Goal: Transaction & Acquisition: Subscribe to service/newsletter

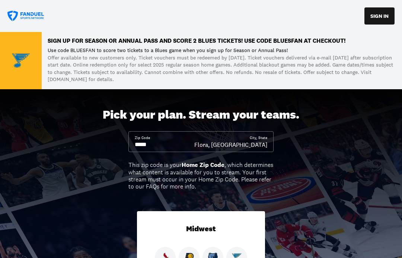
click at [157, 141] on input at bounding box center [164, 145] width 59 height 8
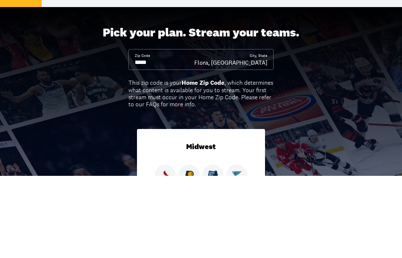
click at [156, 141] on input at bounding box center [164, 145] width 59 height 8
click at [158, 141] on input at bounding box center [164, 145] width 59 height 8
click at [153, 141] on input at bounding box center [164, 145] width 59 height 8
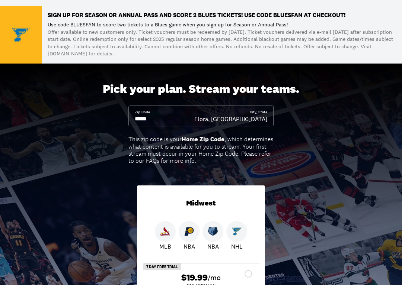
scroll to position [26, 0]
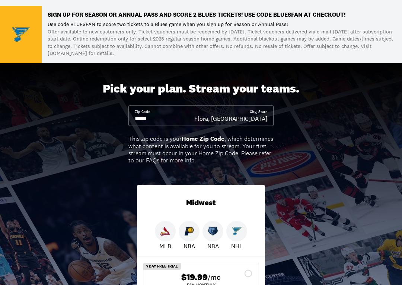
click at [160, 119] on input at bounding box center [164, 119] width 59 height 8
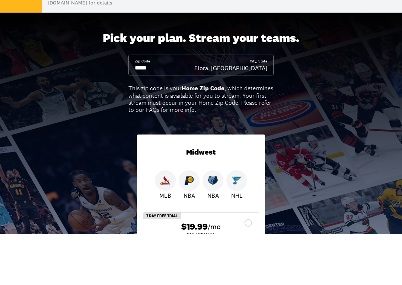
click at [277, 64] on div "Pick your plan. Stream your teams. Zip Code City, State Flora, [GEOGRAPHIC_DATA…" at bounding box center [201, 217] width 402 height 306
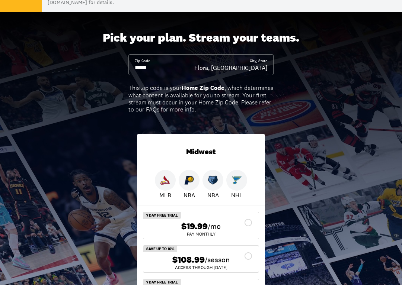
click at [267, 67] on div "Zip Code City, State Flora, [GEOGRAPHIC_DATA]" at bounding box center [200, 64] width 145 height 21
click at [194, 69] on input at bounding box center [164, 68] width 59 height 8
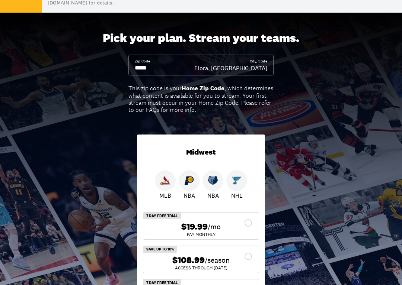
click at [155, 68] on input at bounding box center [164, 68] width 59 height 8
type input "*****"
click at [256, 67] on div "[GEOGRAPHIC_DATA], [GEOGRAPHIC_DATA]" at bounding box center [209, 68] width 115 height 8
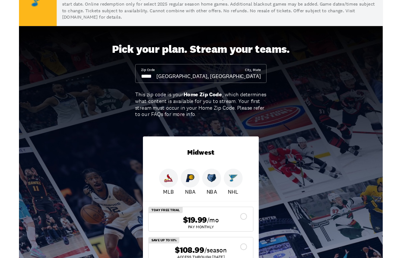
scroll to position [0, 0]
